Goal: Task Accomplishment & Management: Complete application form

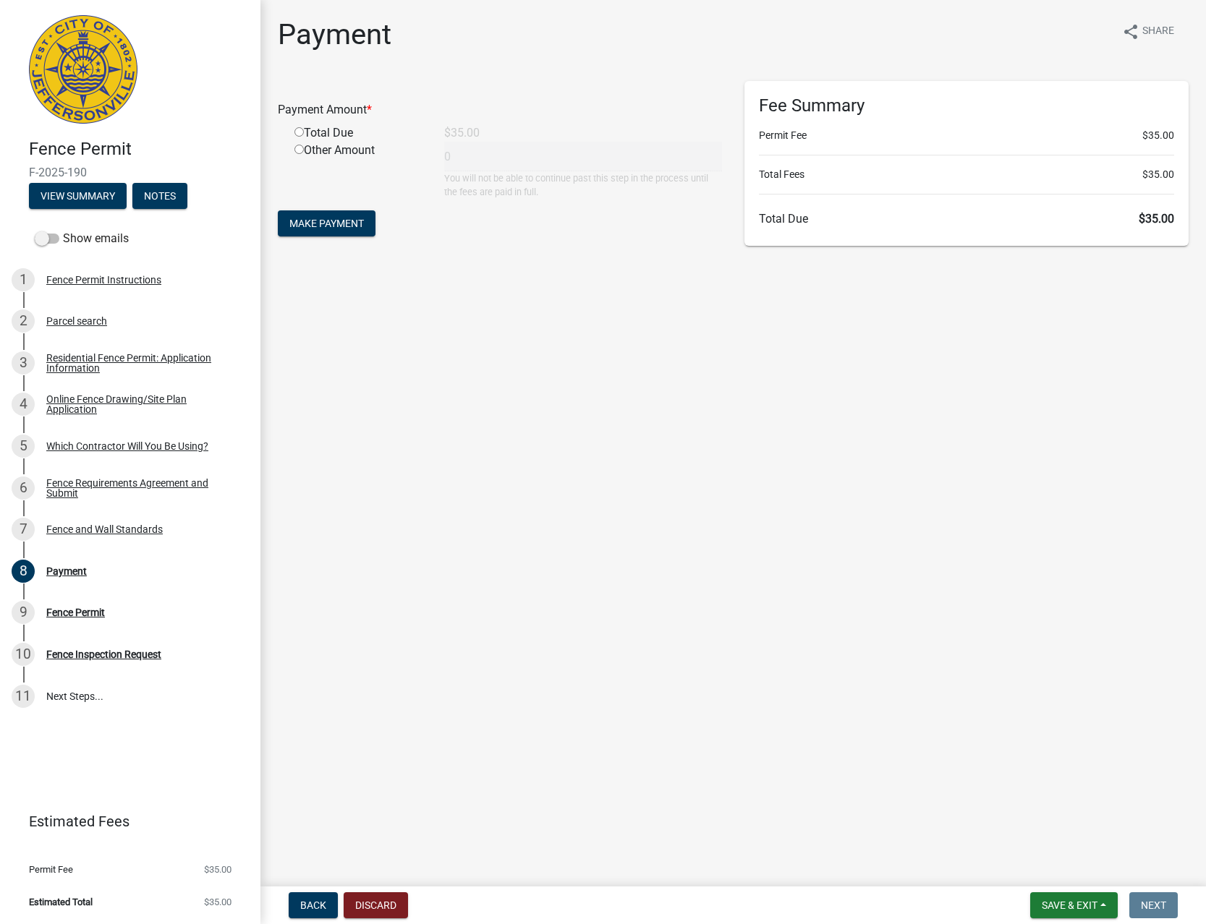
click at [302, 133] on input "radio" at bounding box center [298, 131] width 9 height 9
radio input "true"
type input "35"
click at [297, 224] on span "Make Payment" at bounding box center [326, 224] width 74 height 12
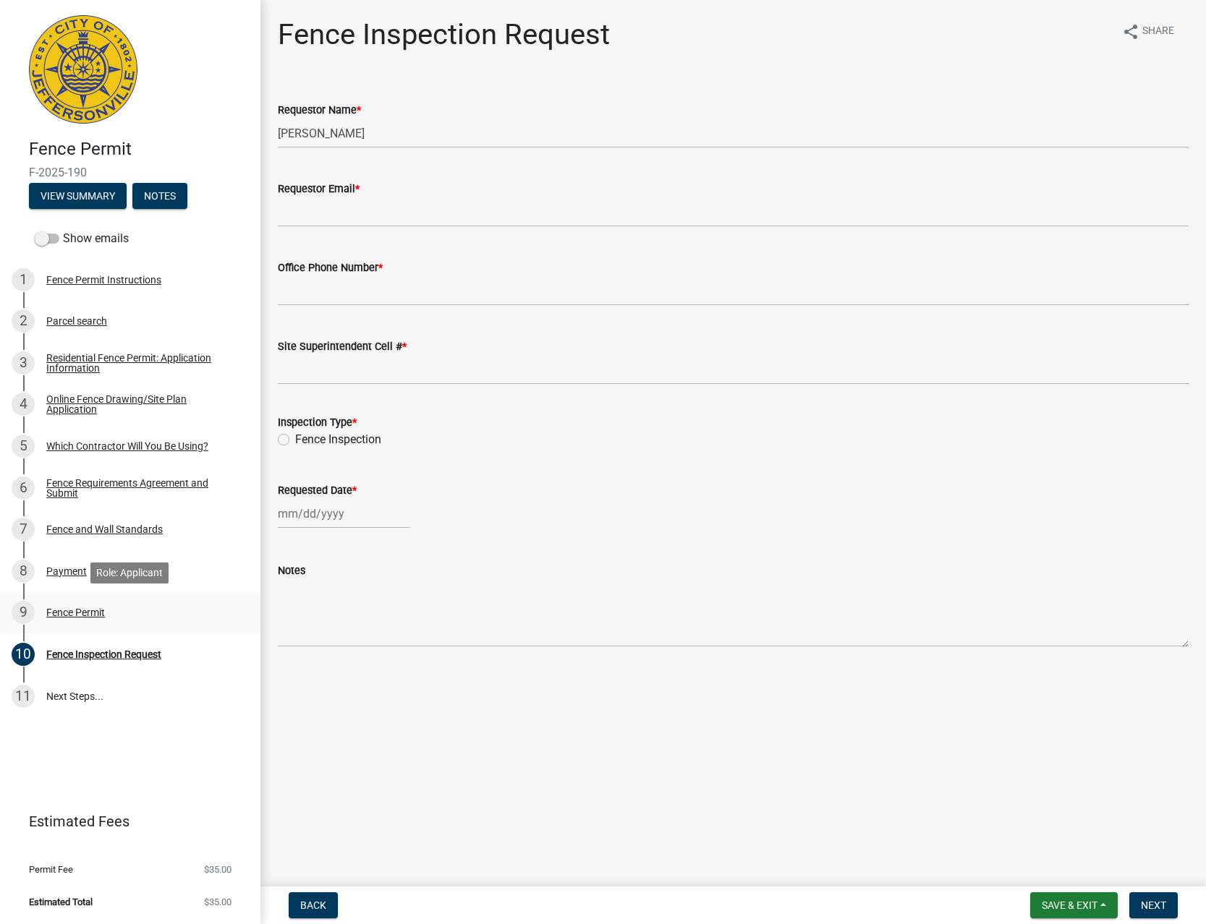
click at [84, 607] on div "Fence Permit" at bounding box center [75, 612] width 59 height 10
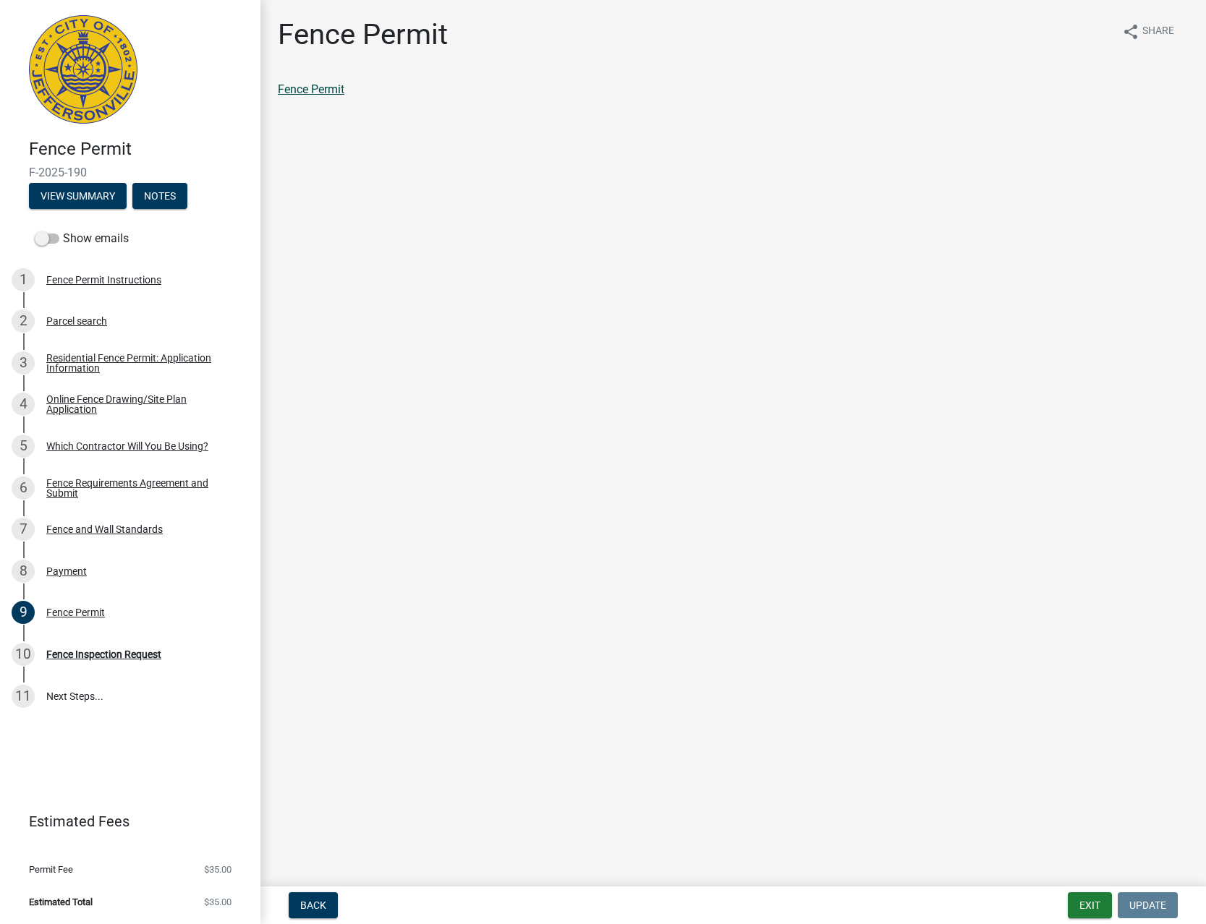
click at [328, 85] on link "Fence Permit" at bounding box center [311, 89] width 67 height 14
click at [307, 98] on div "Fence Permit" at bounding box center [733, 95] width 932 height 29
